Goal: Information Seeking & Learning: Find specific fact

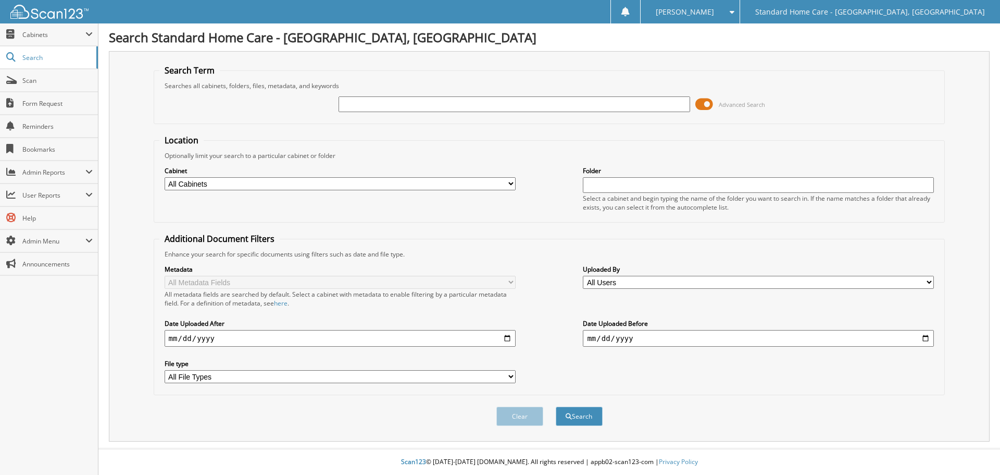
click at [599, 93] on div "Advanced Search" at bounding box center [549, 104] width 781 height 28
click at [597, 101] on input "text" at bounding box center [514, 104] width 351 height 16
type input "ali"
click at [556, 406] on button "Search" at bounding box center [579, 415] width 47 height 19
